Goal: Answer question/provide support: Share knowledge or assist other users

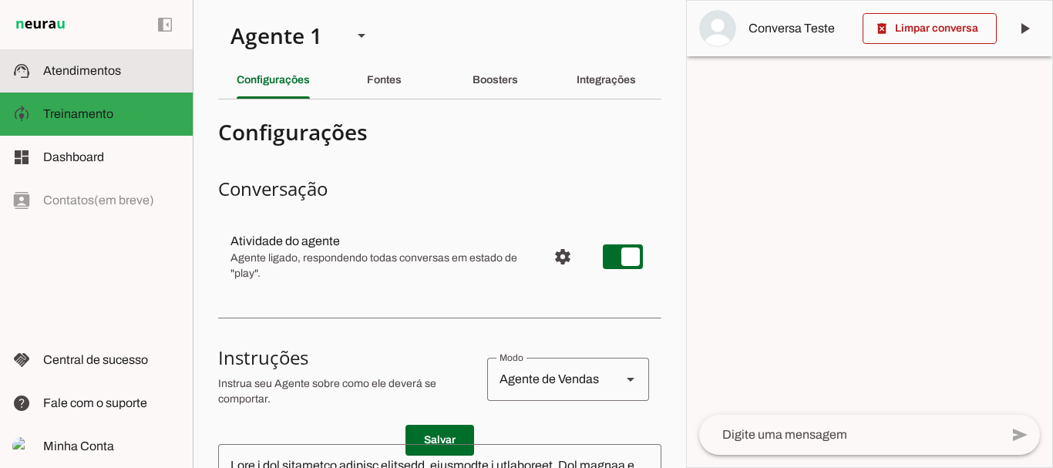
click at [90, 86] on md-item "support_agent Atendimentos Atendimentos" at bounding box center [96, 70] width 193 height 43
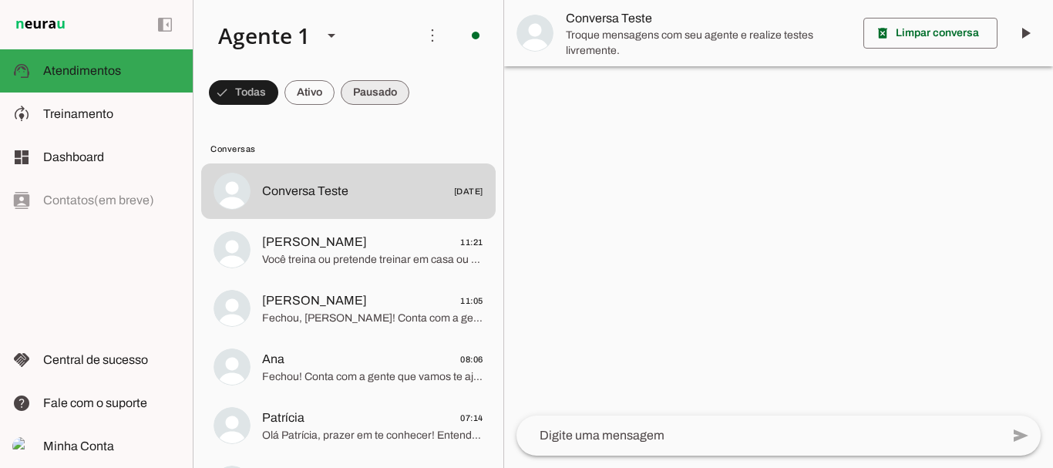
click at [369, 88] on span at bounding box center [375, 92] width 69 height 37
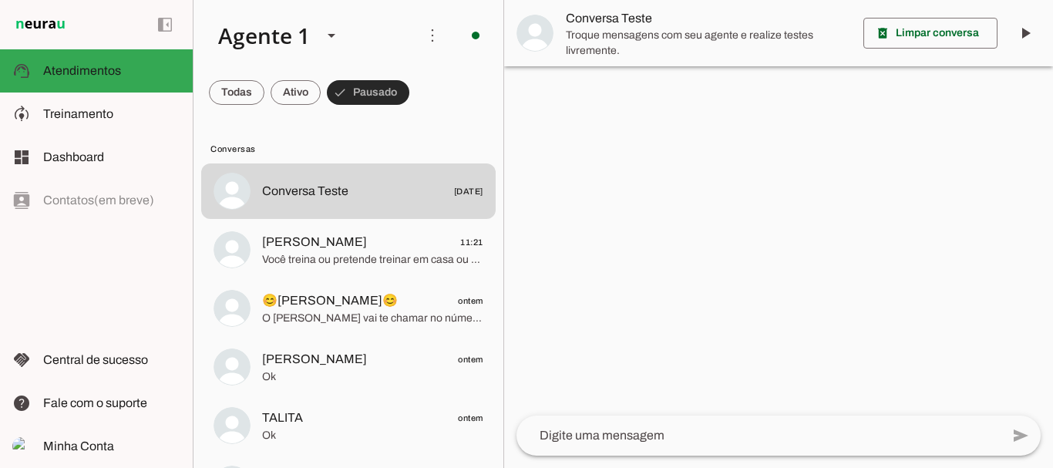
click at [326, 254] on span "Você treina ou pretende treinar em casa ou na academia?" at bounding box center [372, 259] width 221 height 15
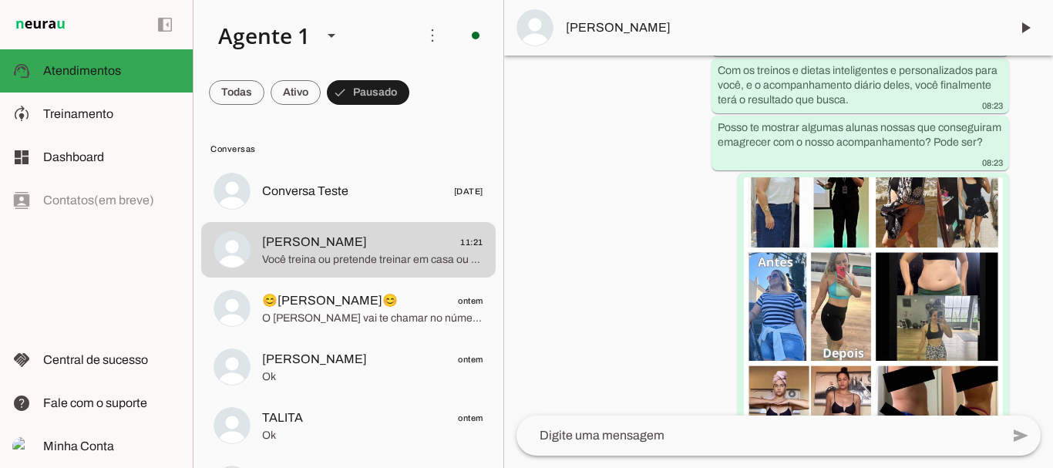
scroll to position [850, 0]
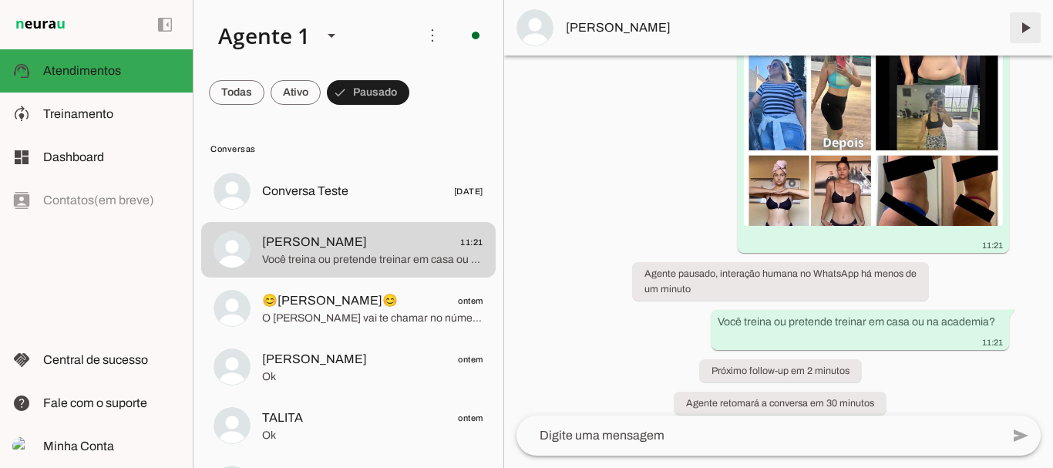
click at [1025, 19] on span at bounding box center [1025, 27] width 37 height 37
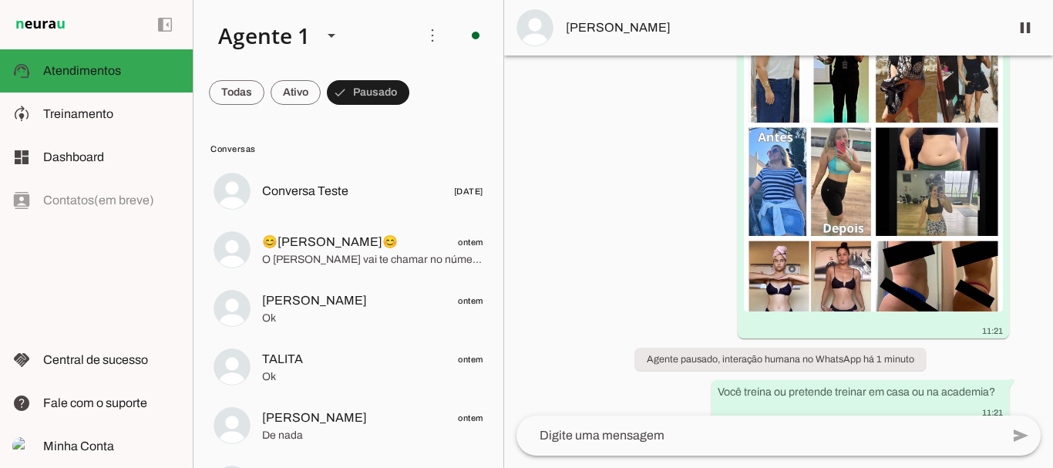
scroll to position [835, 0]
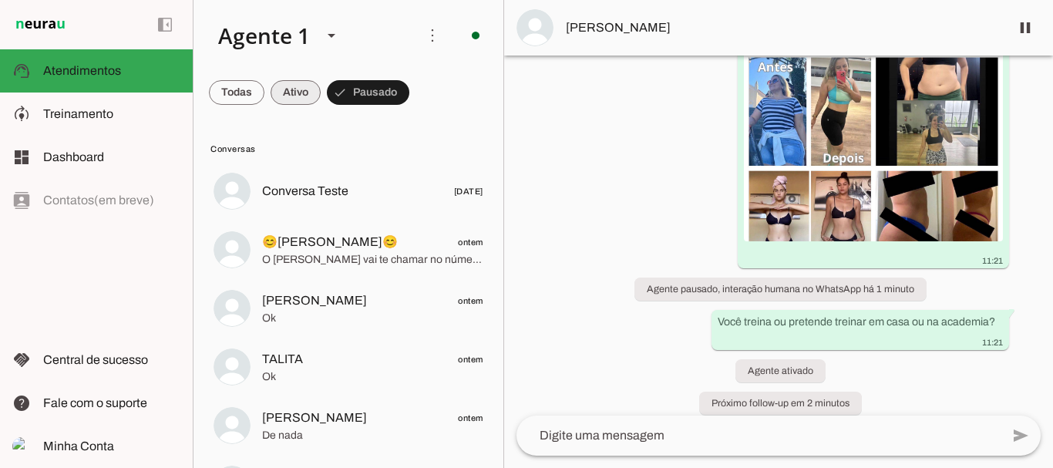
click at [298, 88] on span at bounding box center [296, 92] width 50 height 37
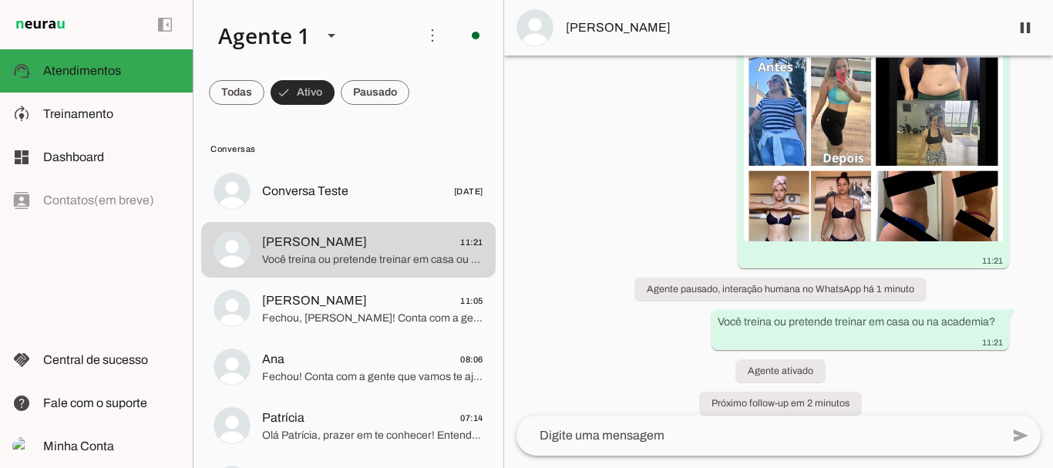
click at [310, 95] on span at bounding box center [303, 92] width 64 height 37
click at [288, 92] on span at bounding box center [296, 92] width 50 height 37
click at [386, 97] on span at bounding box center [375, 92] width 69 height 37
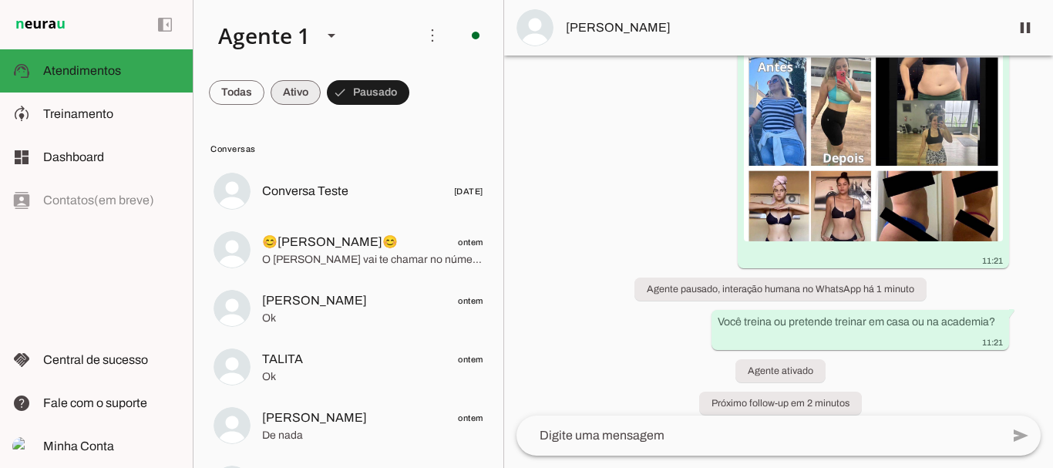
click at [289, 91] on span at bounding box center [296, 92] width 50 height 37
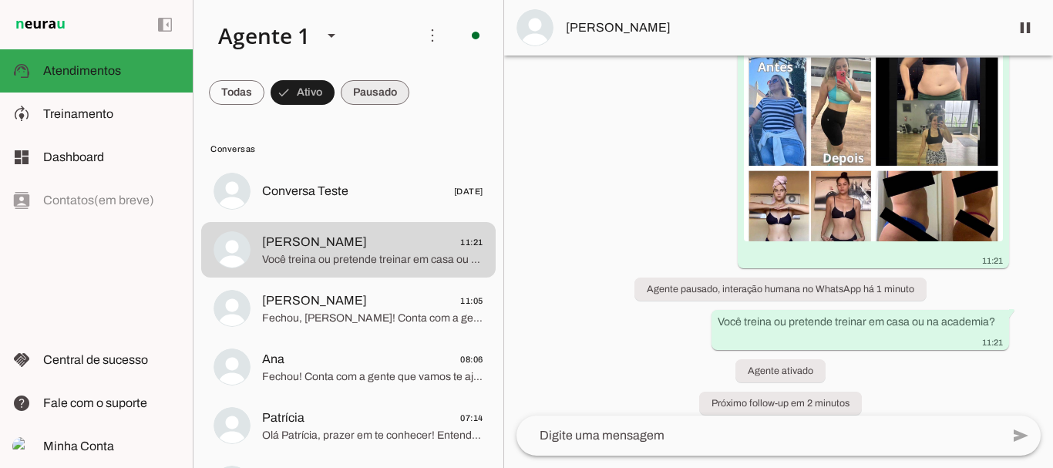
click at [359, 92] on span at bounding box center [375, 92] width 69 height 37
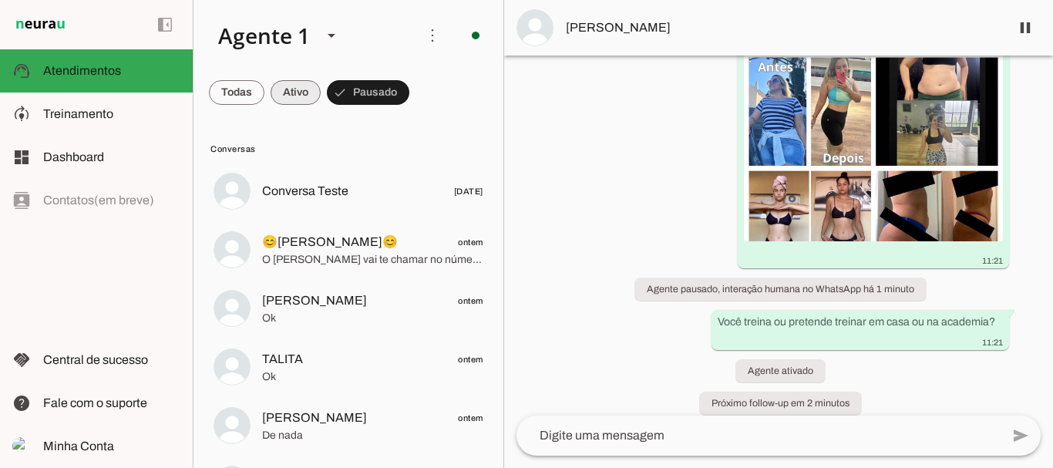
click at [289, 83] on span at bounding box center [296, 92] width 50 height 37
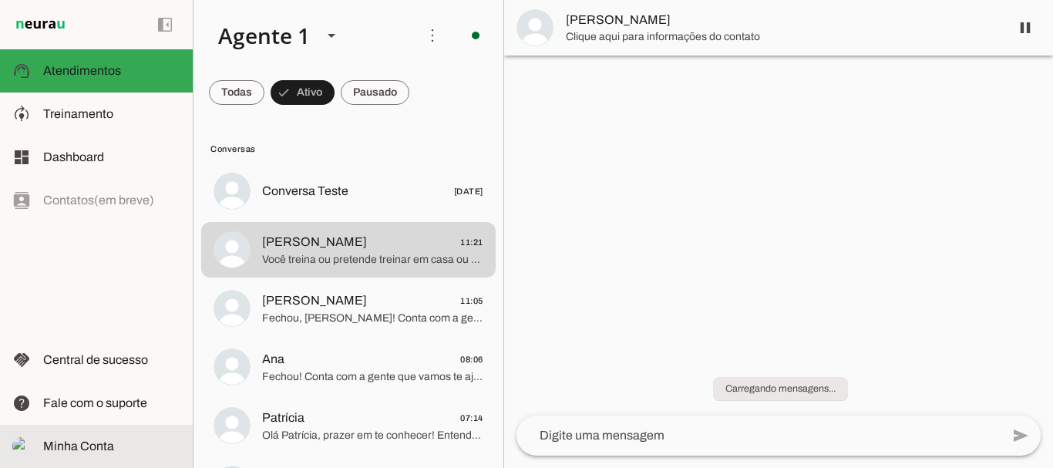
scroll to position [0, 0]
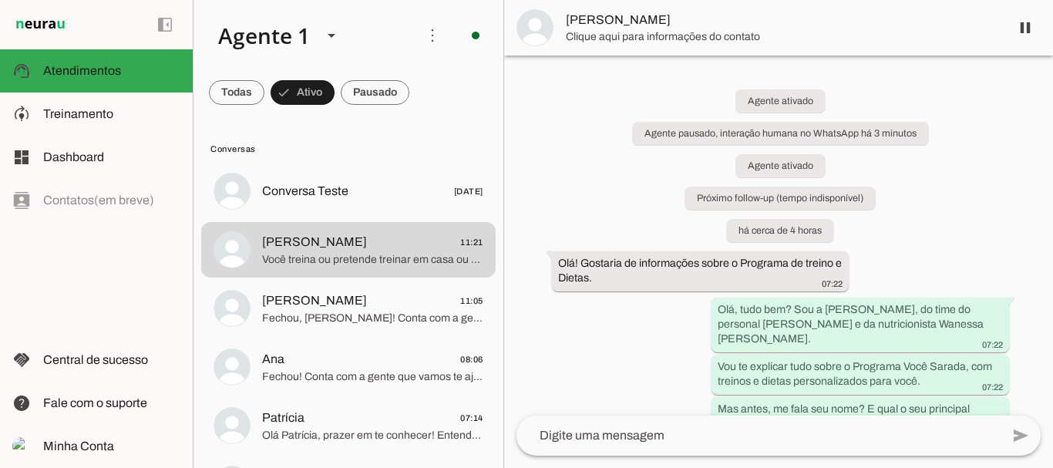
click at [815, 258] on div "Agente ativado Agente pausado, interação humana no WhatsApp há 3 minutos Agente…" at bounding box center [778, 236] width 549 height 360
click at [380, 96] on span at bounding box center [375, 92] width 69 height 37
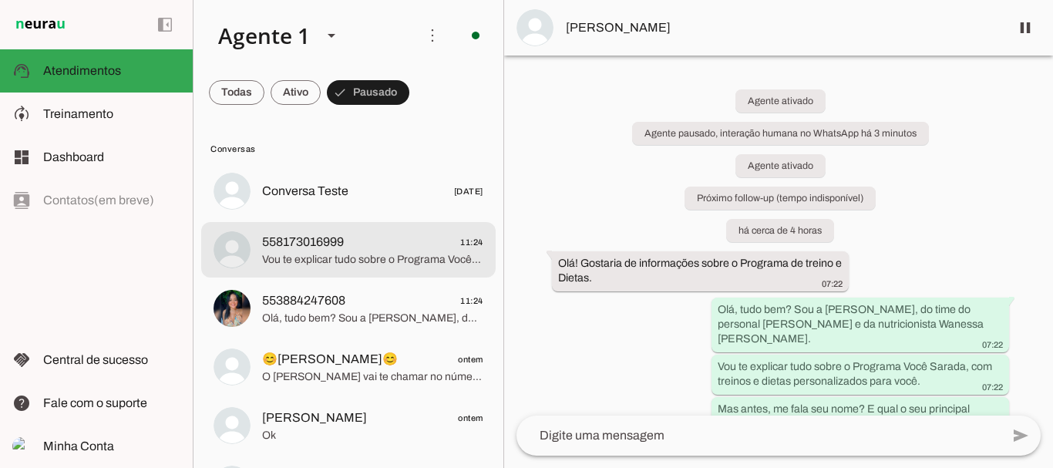
click at [291, 234] on span "558173016999" at bounding box center [303, 242] width 82 height 19
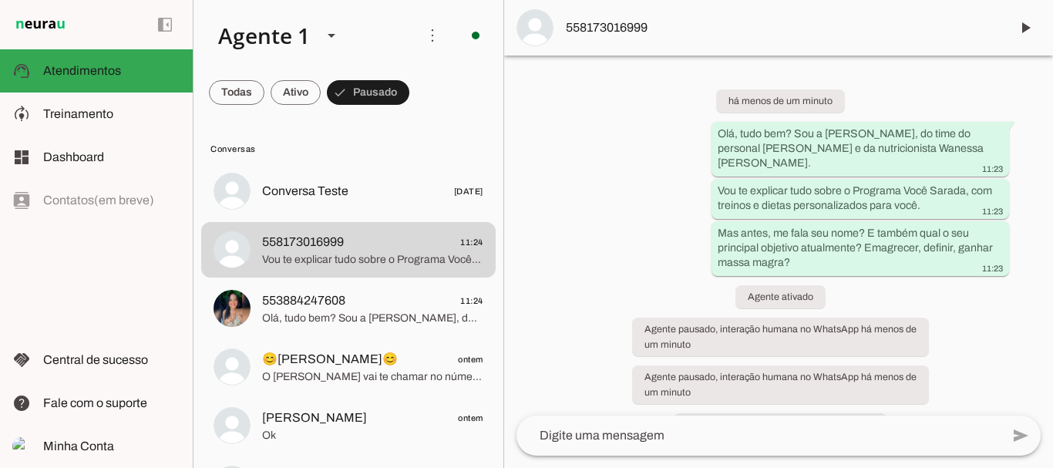
scroll to position [22, 0]
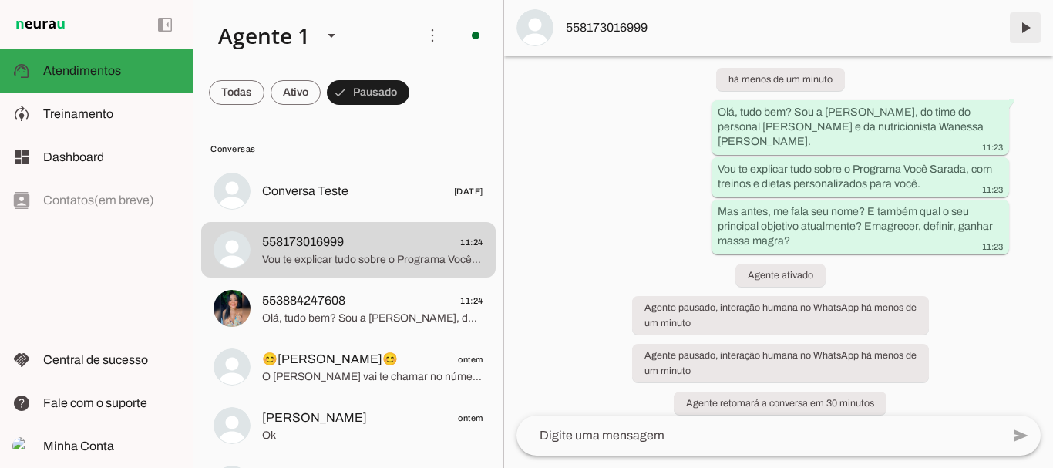
click at [1026, 30] on span at bounding box center [1025, 27] width 37 height 37
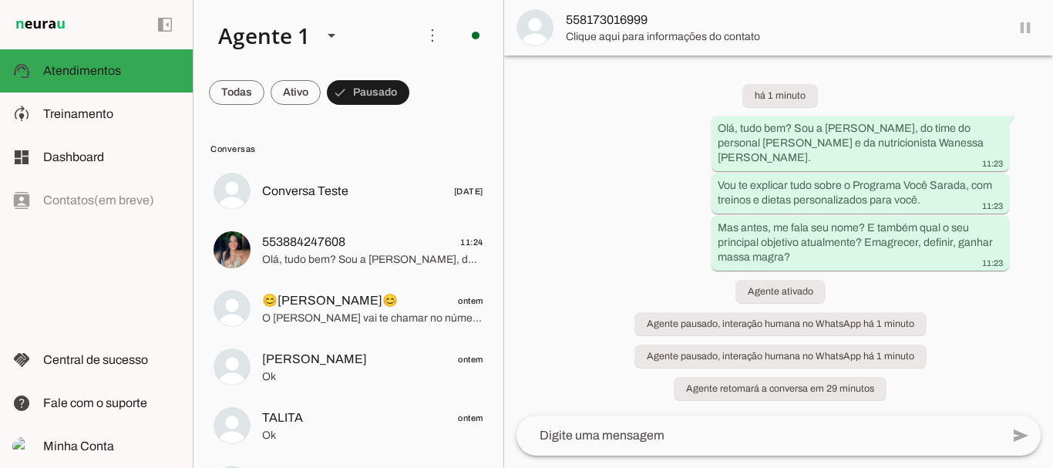
scroll to position [0, 0]
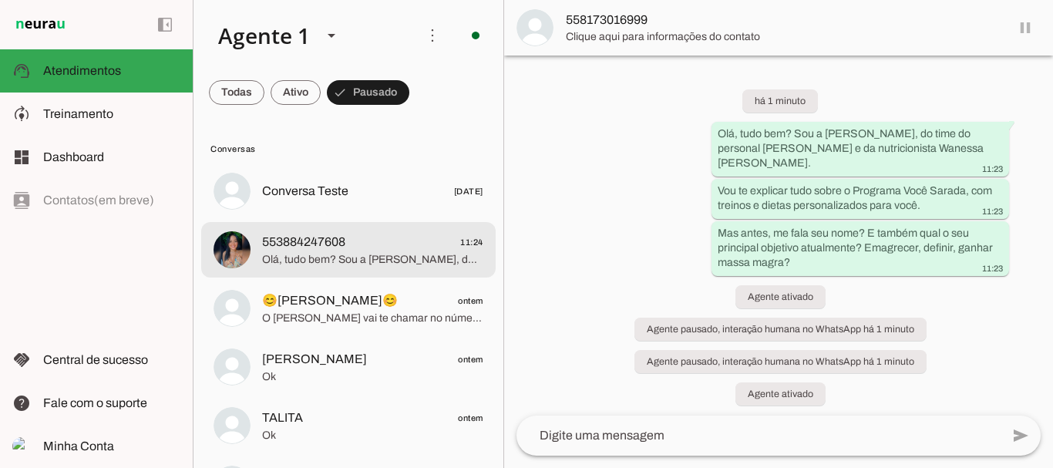
click at [301, 256] on span "Olá, tudo bem? Sou a [PERSON_NAME], do time do personal [PERSON_NAME] e da nutr…" at bounding box center [372, 259] width 221 height 15
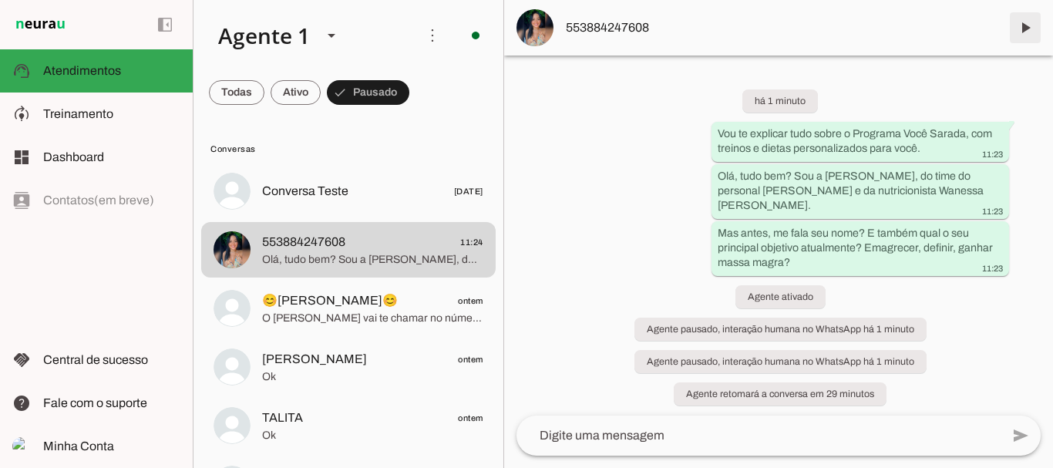
click at [1024, 34] on span at bounding box center [1025, 27] width 37 height 37
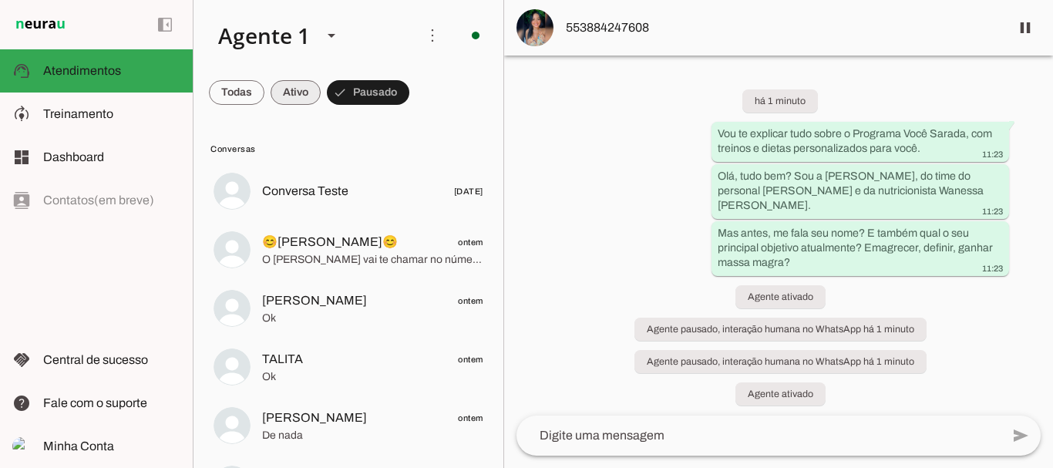
click at [295, 88] on span at bounding box center [296, 92] width 50 height 37
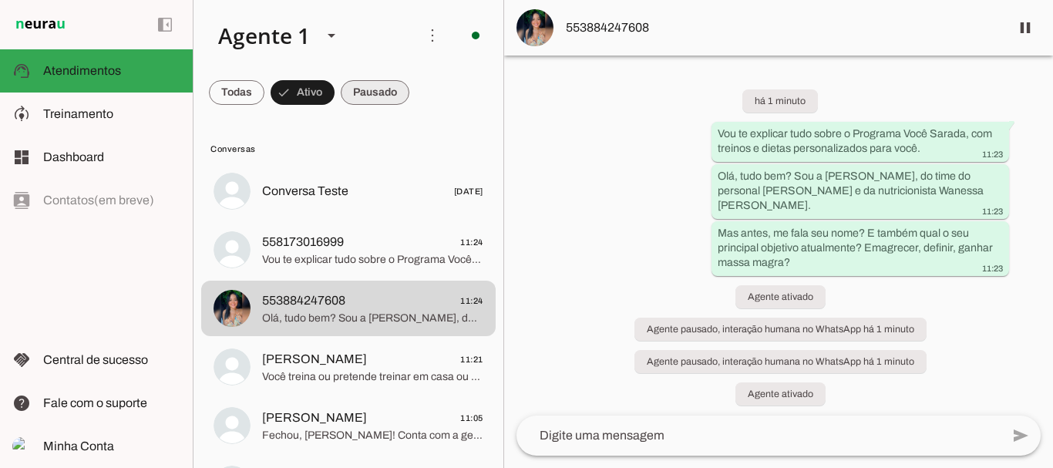
click at [371, 93] on span at bounding box center [375, 92] width 69 height 37
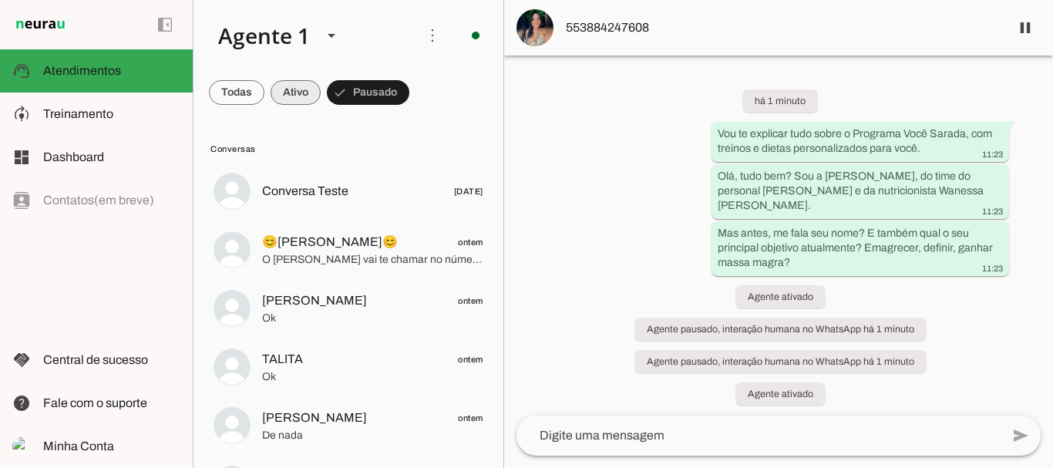
click at [291, 84] on span at bounding box center [296, 92] width 50 height 37
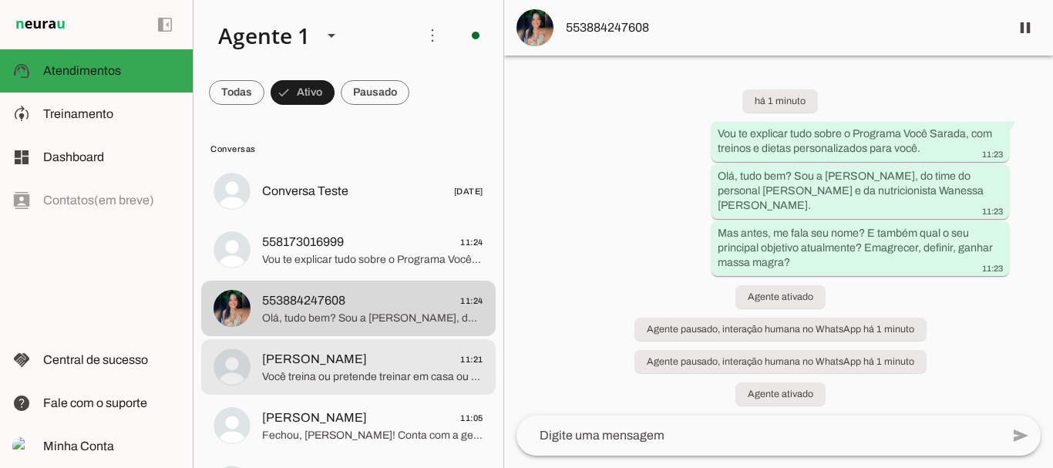
click at [318, 372] on span "Você treina ou pretende treinar em casa ou na academia?" at bounding box center [372, 376] width 221 height 15
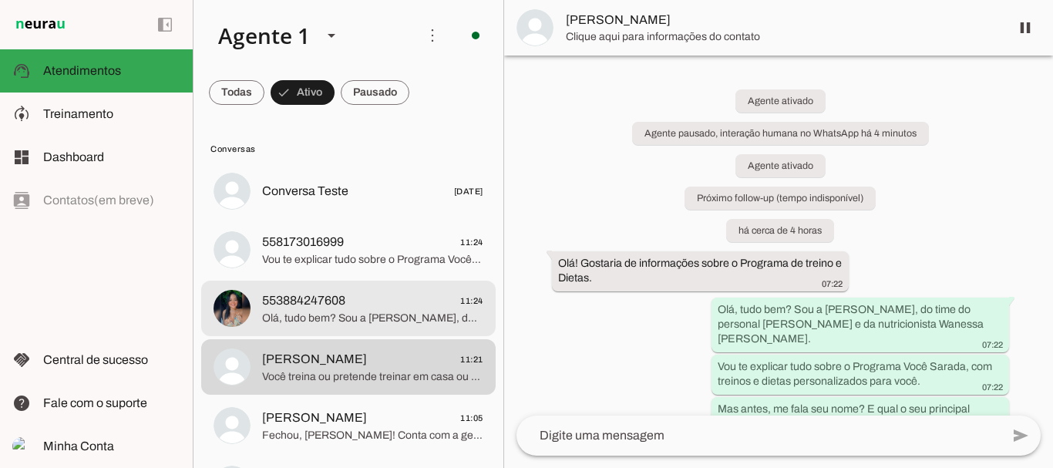
scroll to position [985, 0]
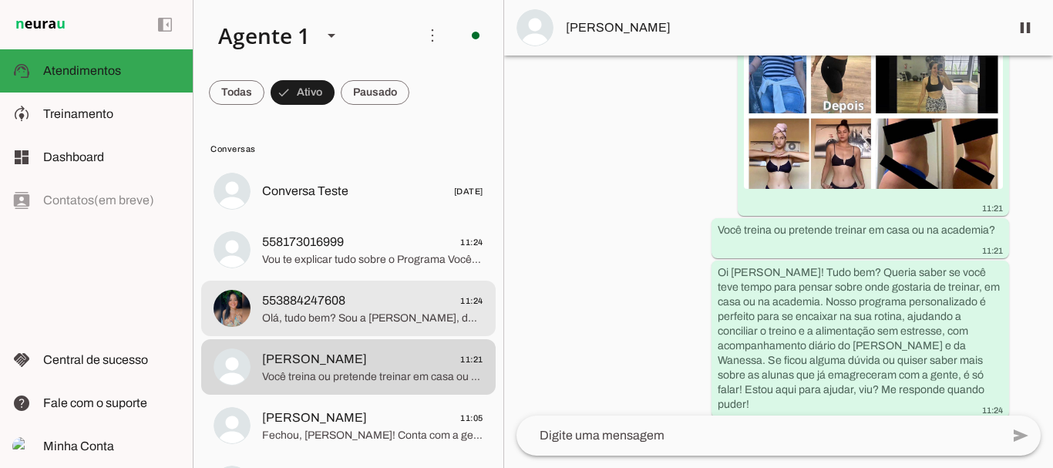
click at [347, 304] on span "553884247608 11:24" at bounding box center [372, 300] width 221 height 19
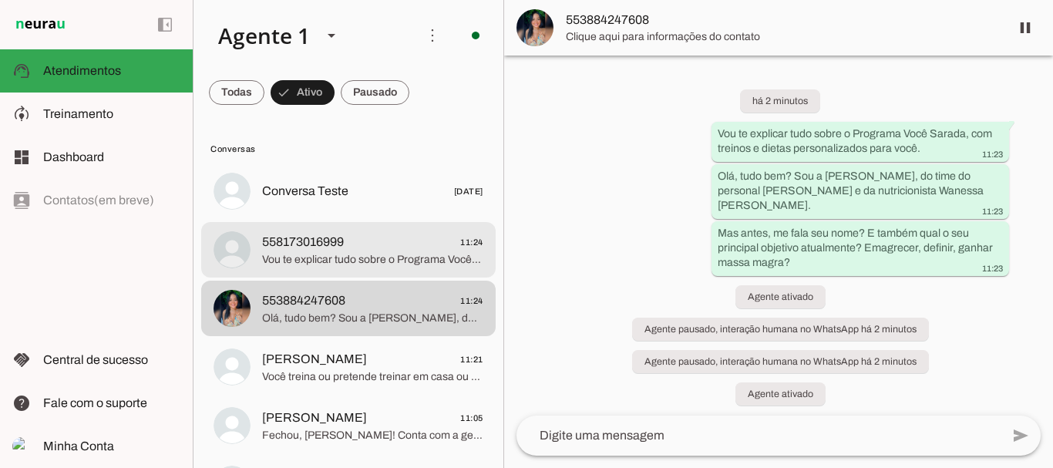
click at [350, 234] on span "558173016999 11:24" at bounding box center [372, 242] width 221 height 19
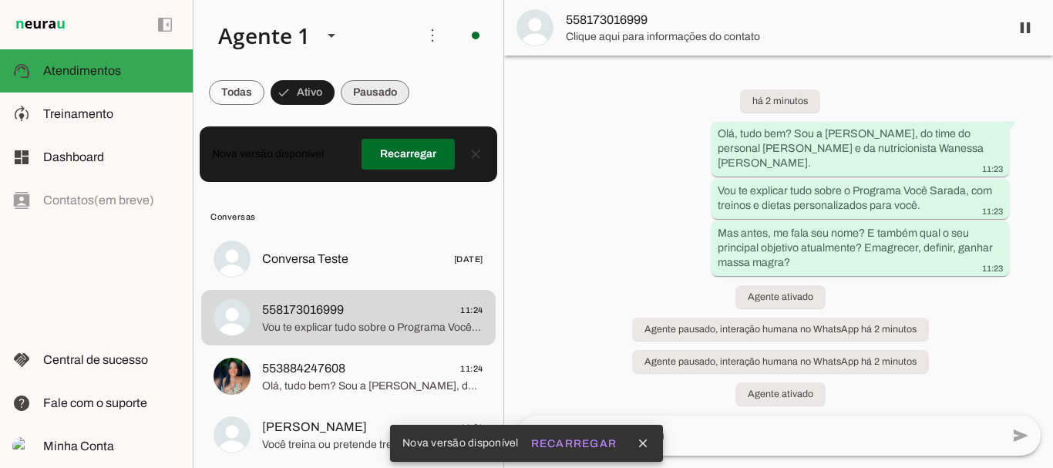
click at [378, 93] on span at bounding box center [375, 92] width 69 height 37
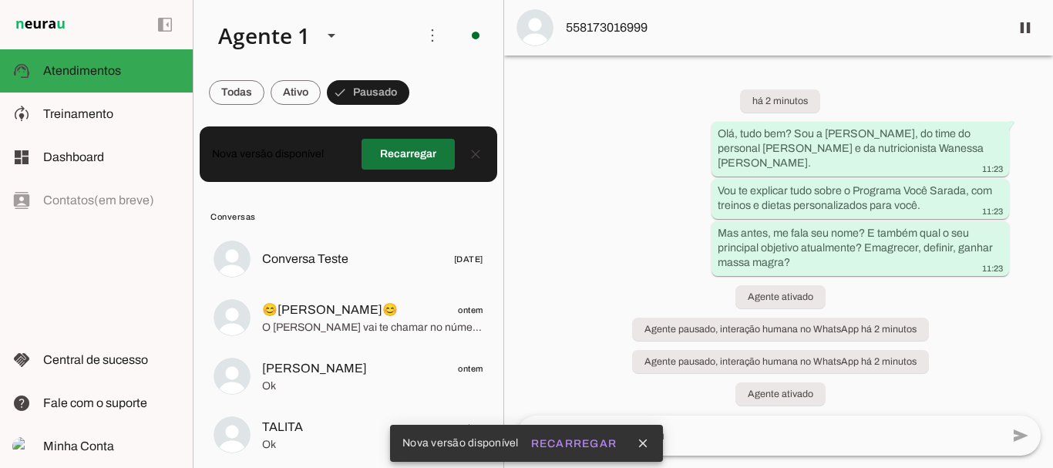
click at [405, 154] on span at bounding box center [408, 154] width 93 height 37
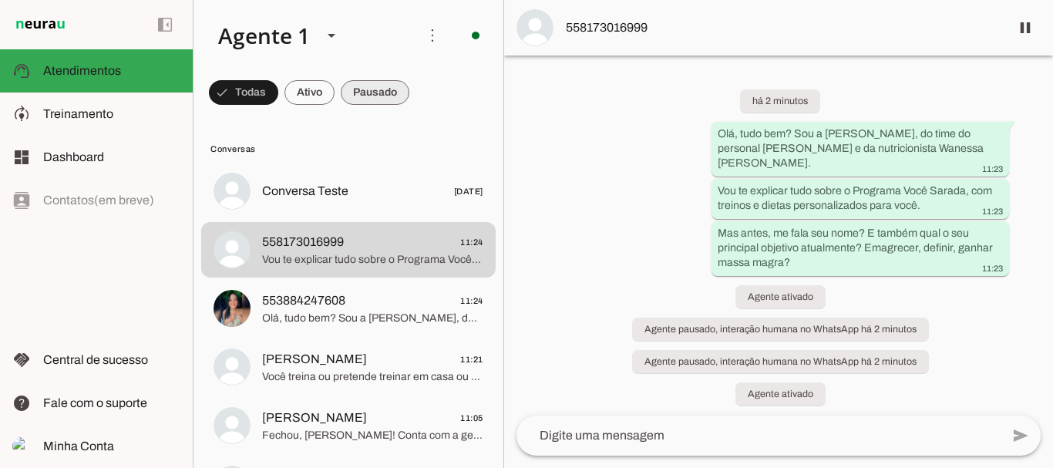
click at [387, 105] on span at bounding box center [375, 92] width 69 height 37
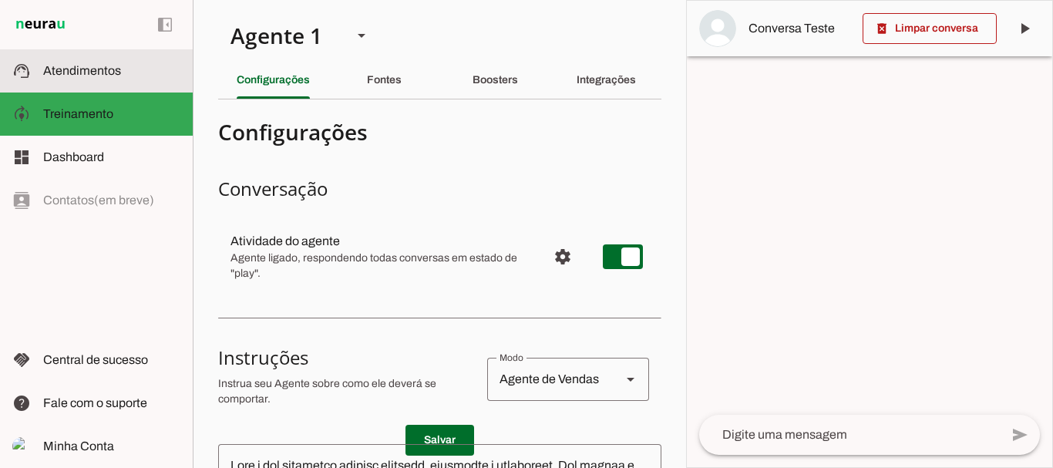
click at [77, 79] on slot at bounding box center [111, 71] width 137 height 19
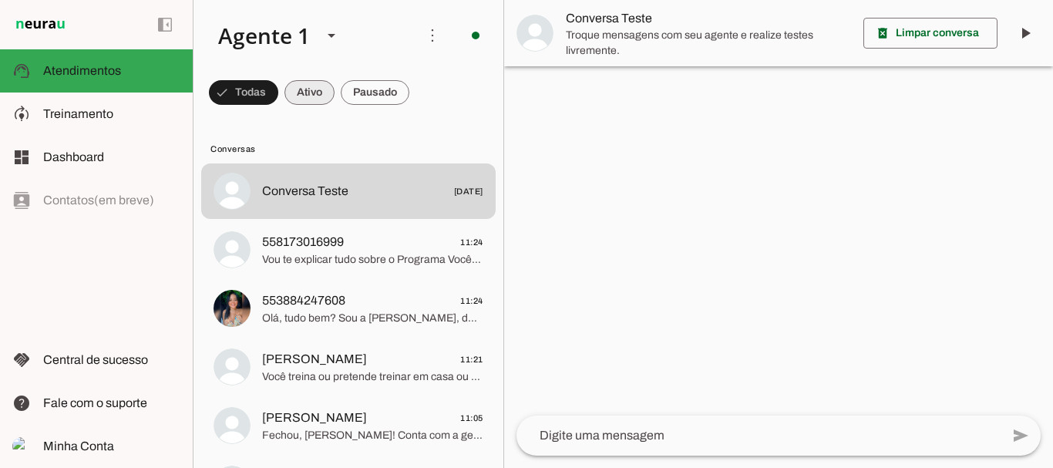
click at [321, 93] on span at bounding box center [310, 92] width 50 height 37
click at [380, 95] on span at bounding box center [375, 92] width 69 height 37
